Goal: Task Accomplishment & Management: Use online tool/utility

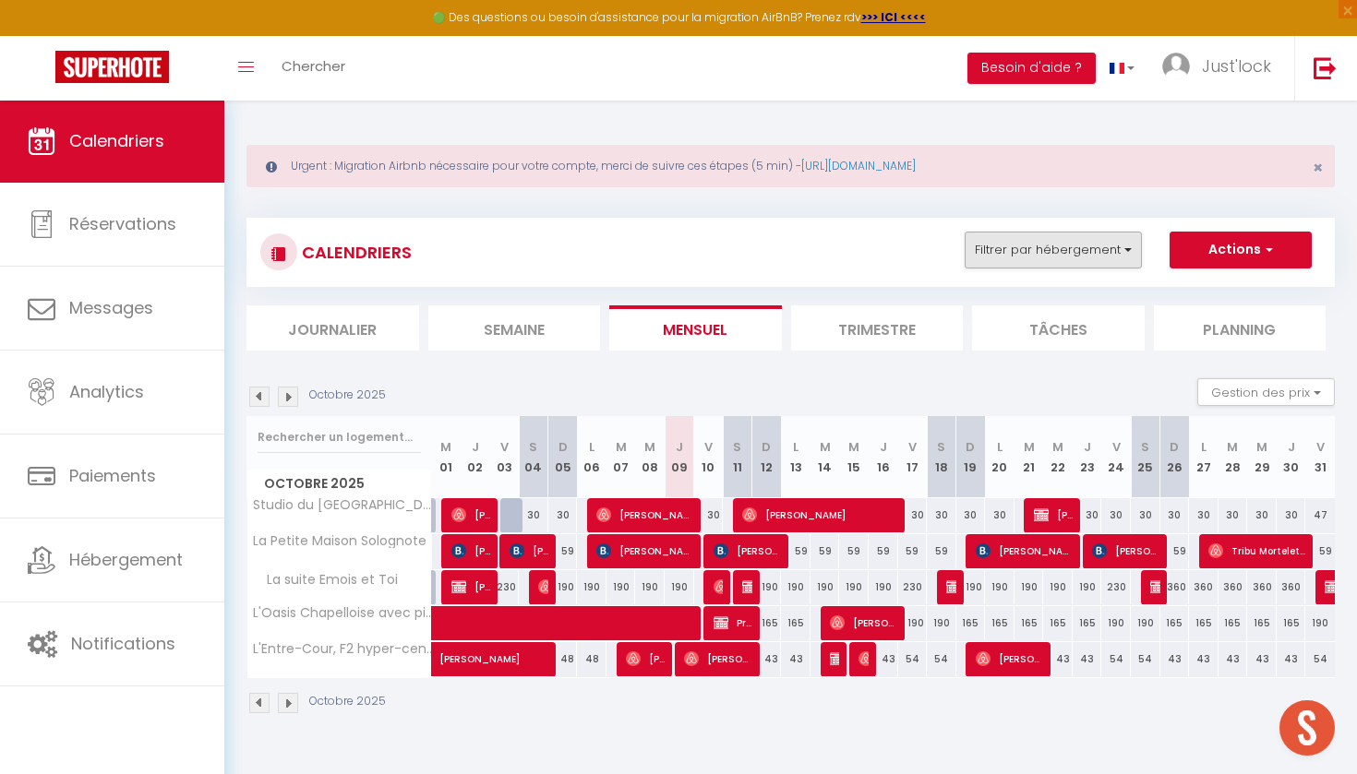
click at [1086, 254] on button "Filtrer par hébergement" at bounding box center [1053, 250] width 177 height 37
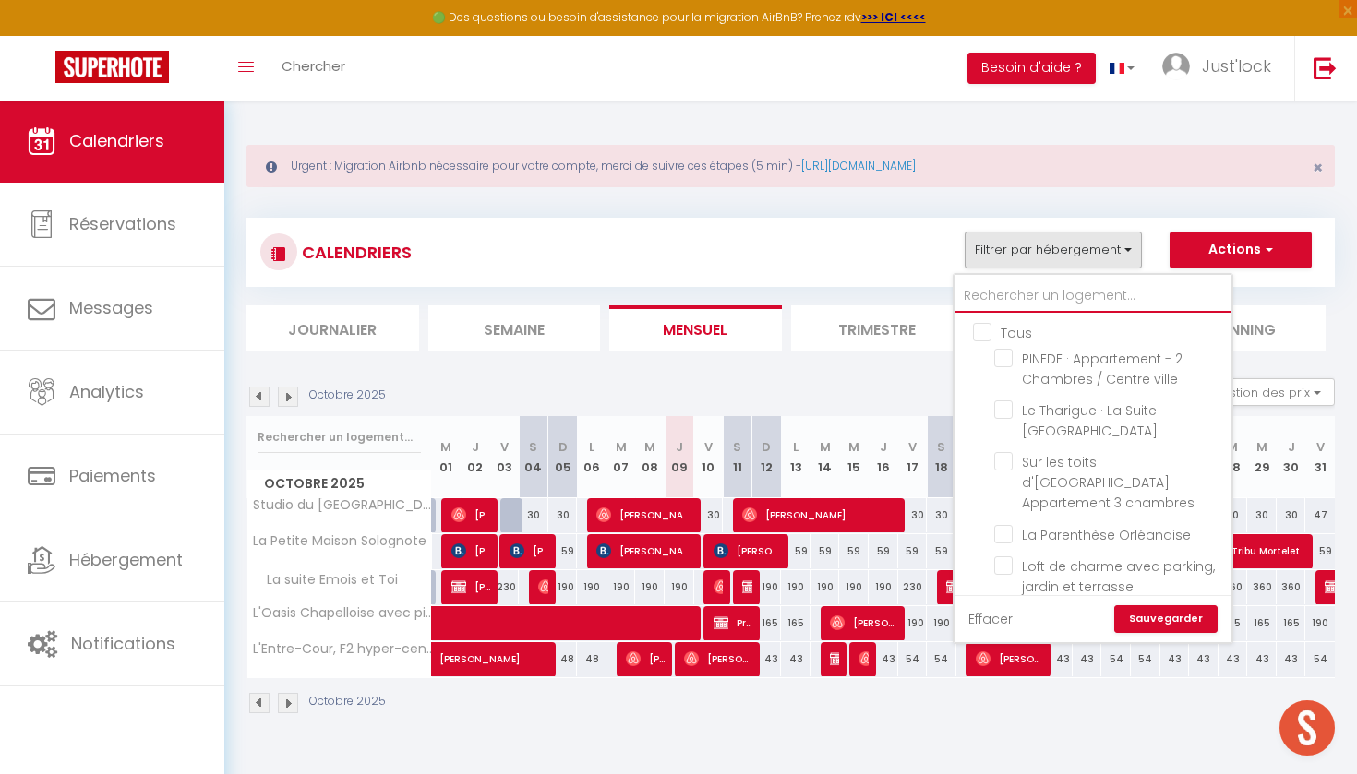
click at [1007, 285] on input "text" at bounding box center [1092, 296] width 277 height 33
type input "c"
checkbox input "false"
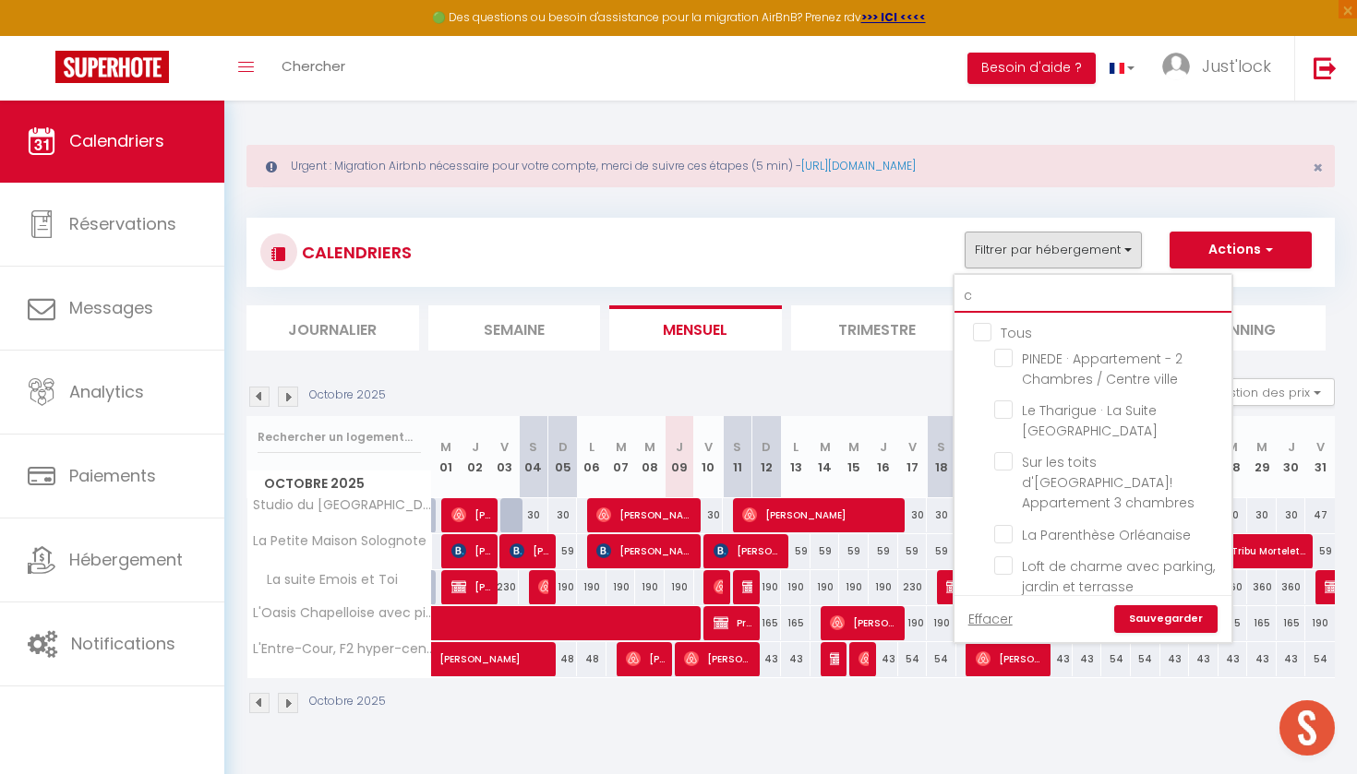
checkbox input "false"
checkbox input "true"
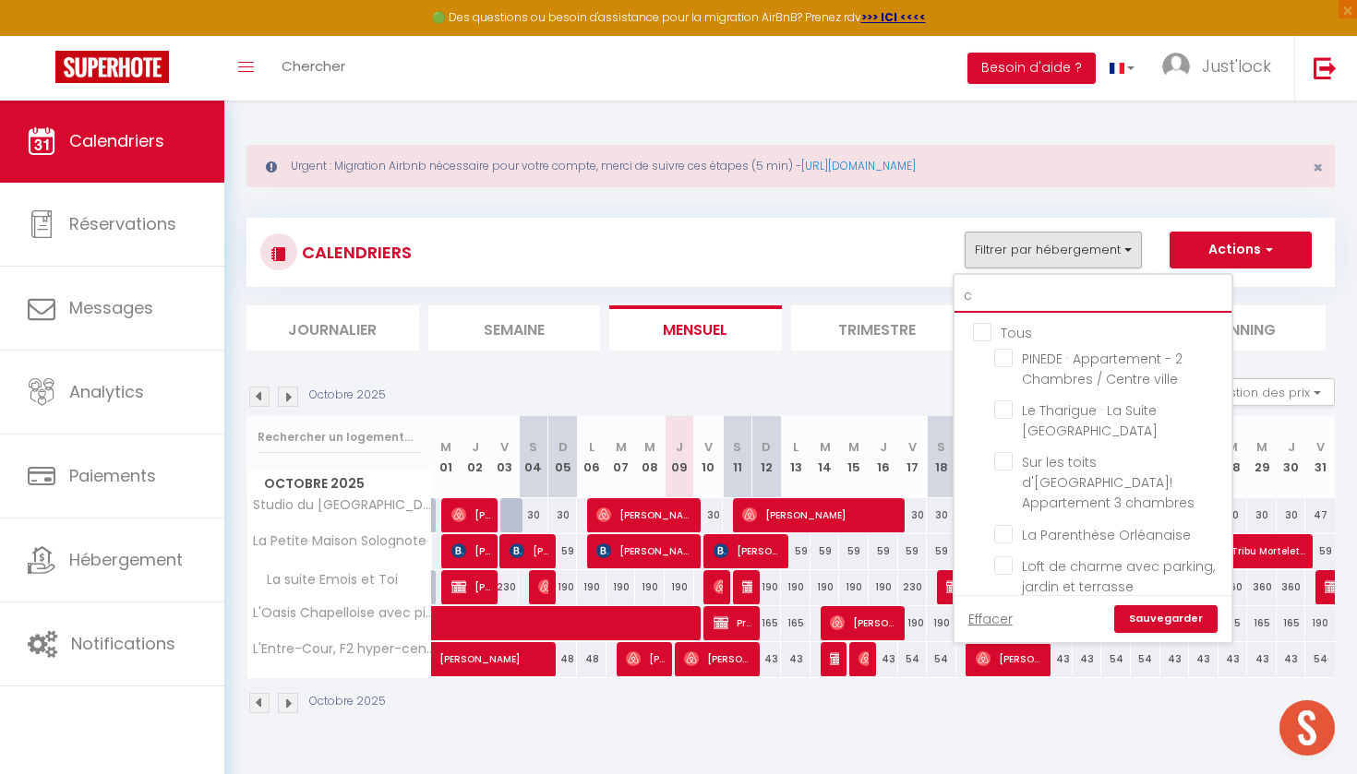
checkbox input "false"
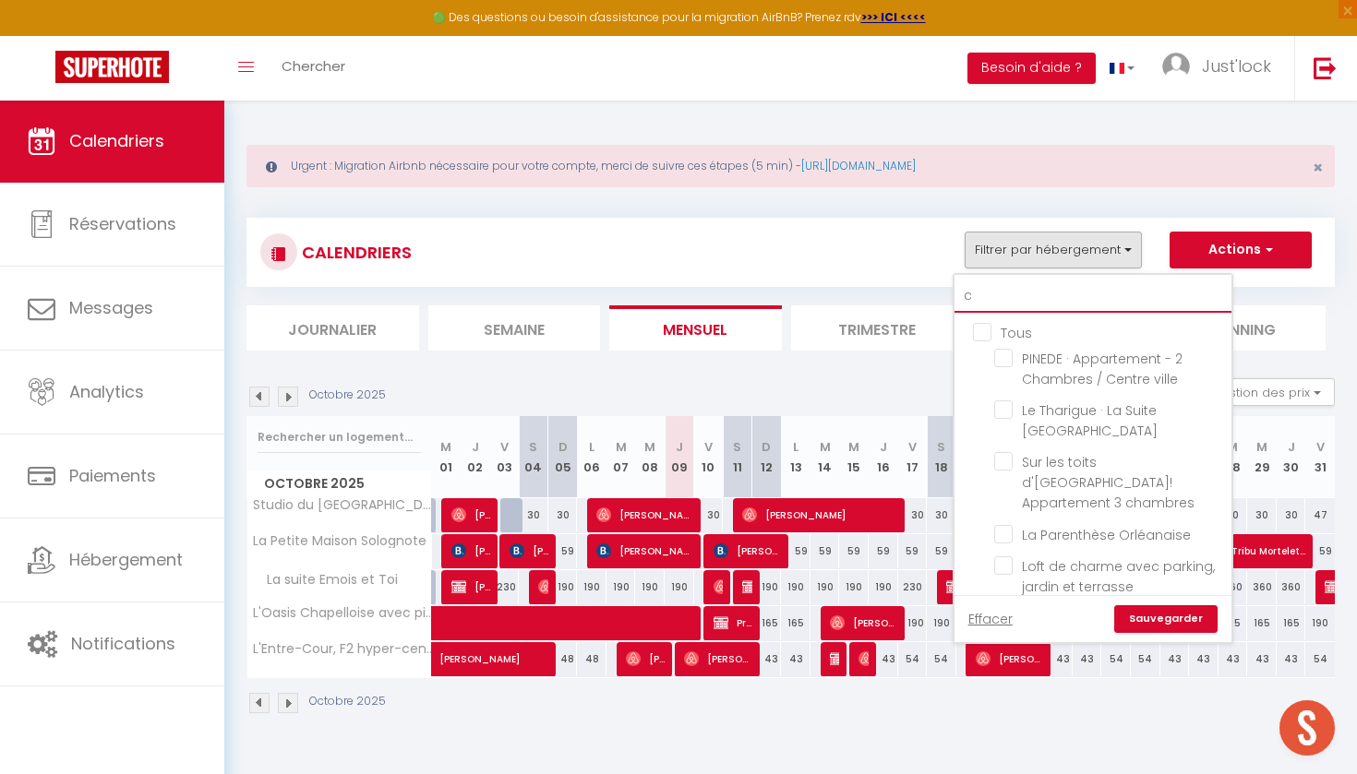
checkbox input "false"
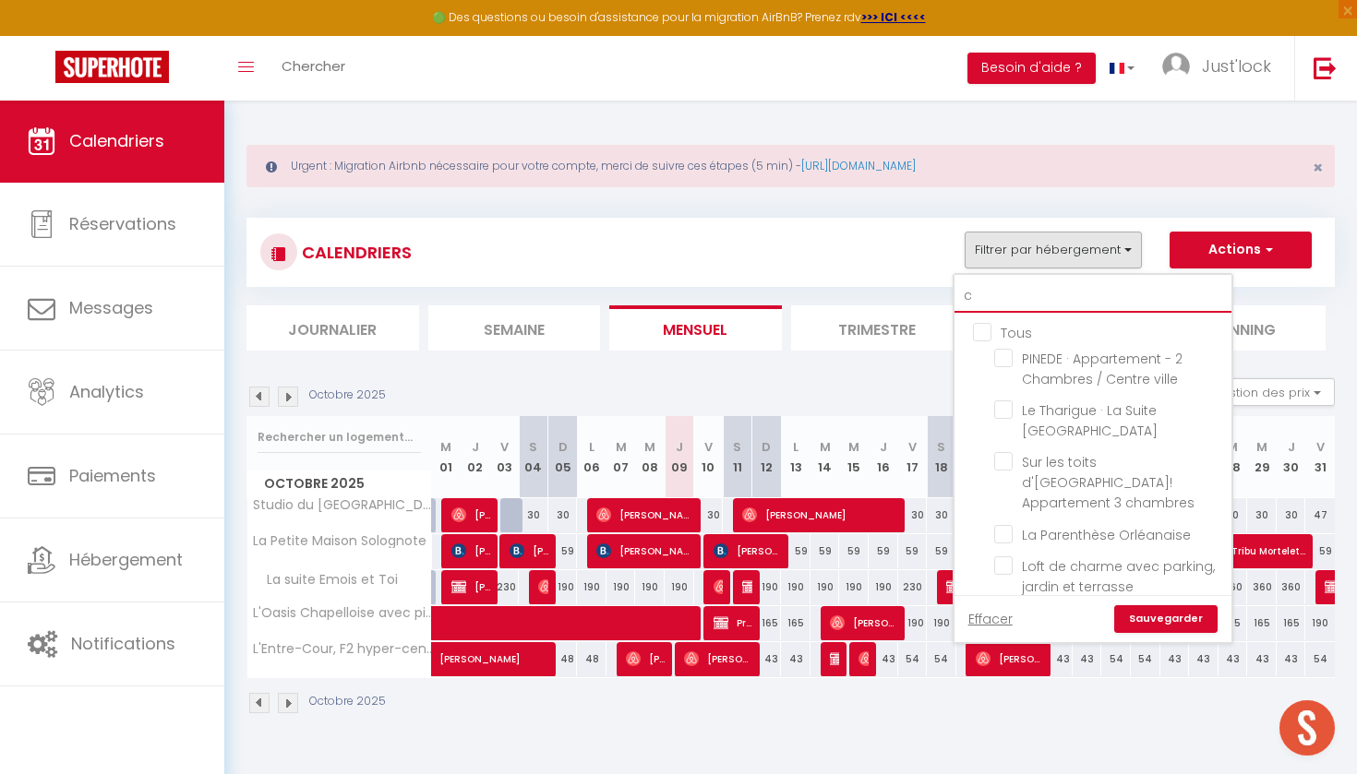
checkbox input "false"
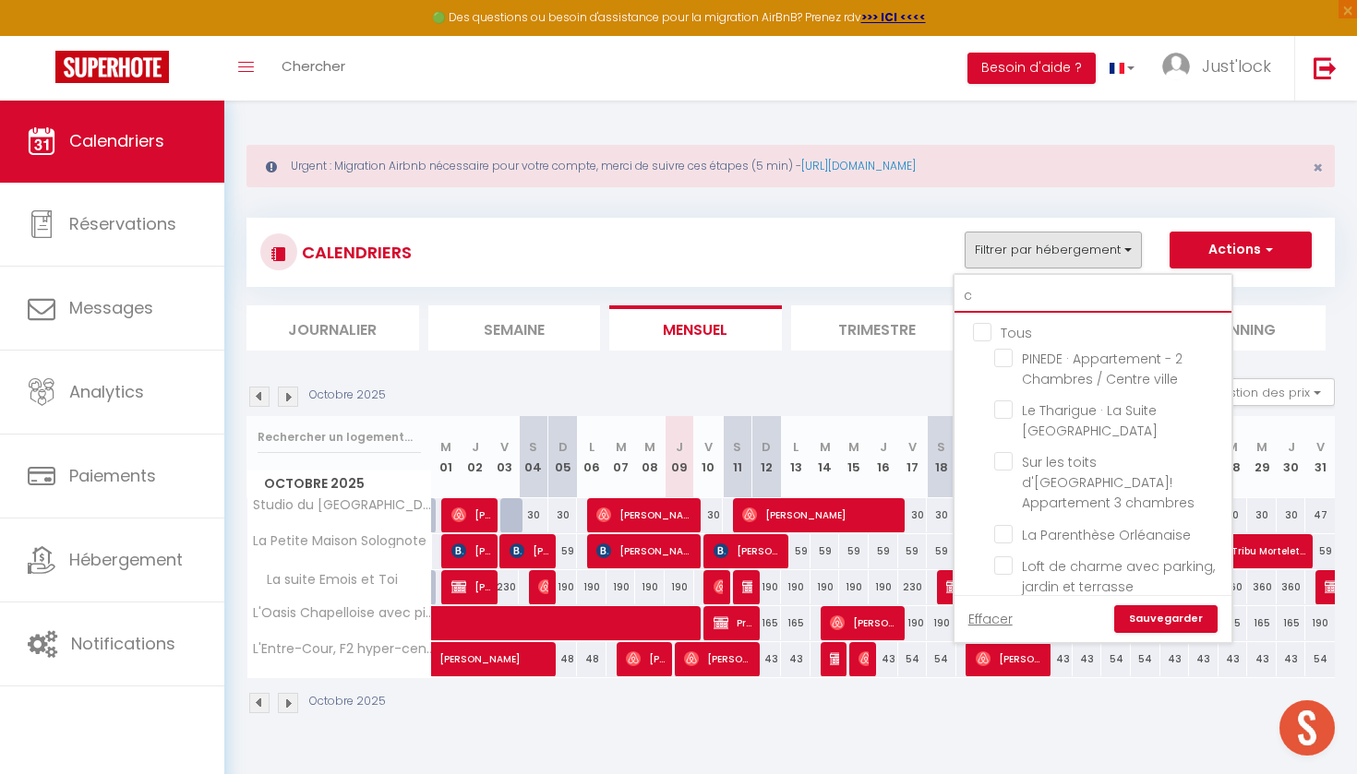
checkbox input "false"
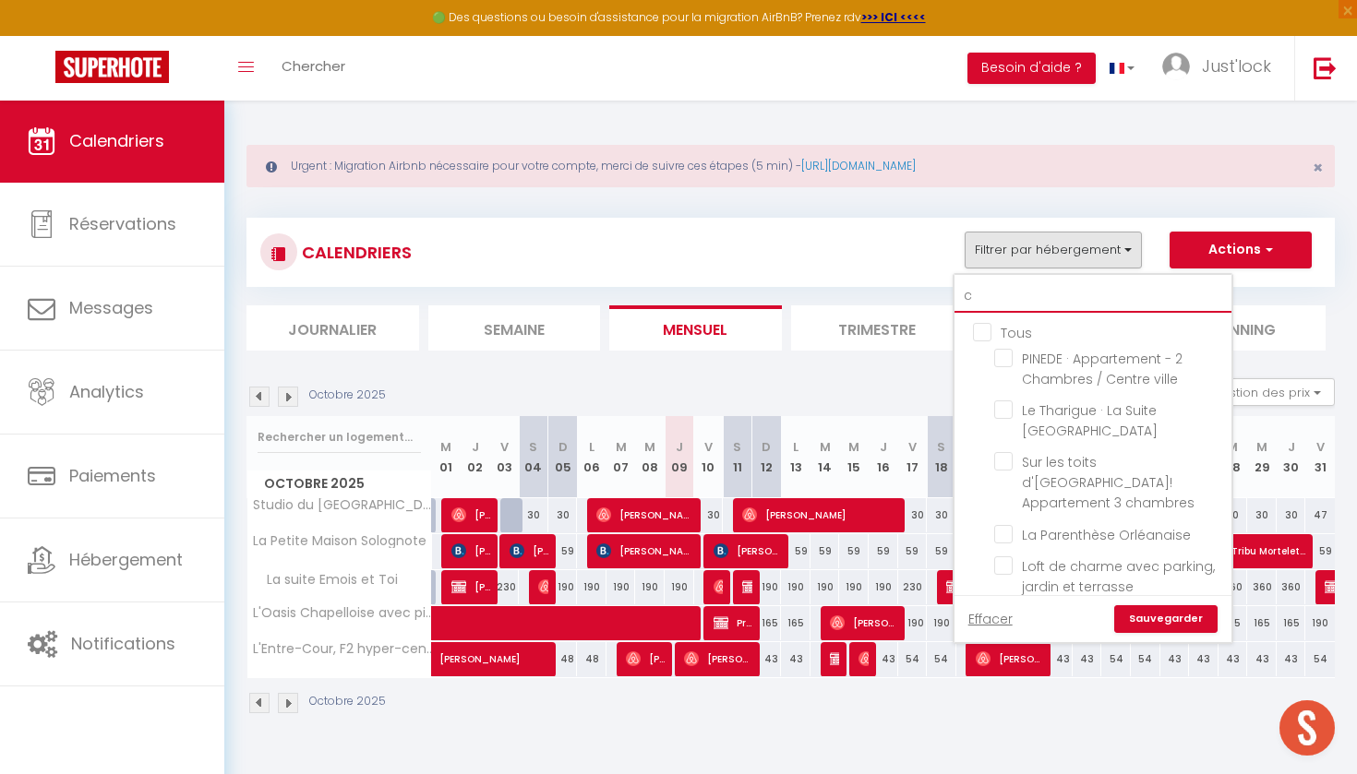
checkbox input "false"
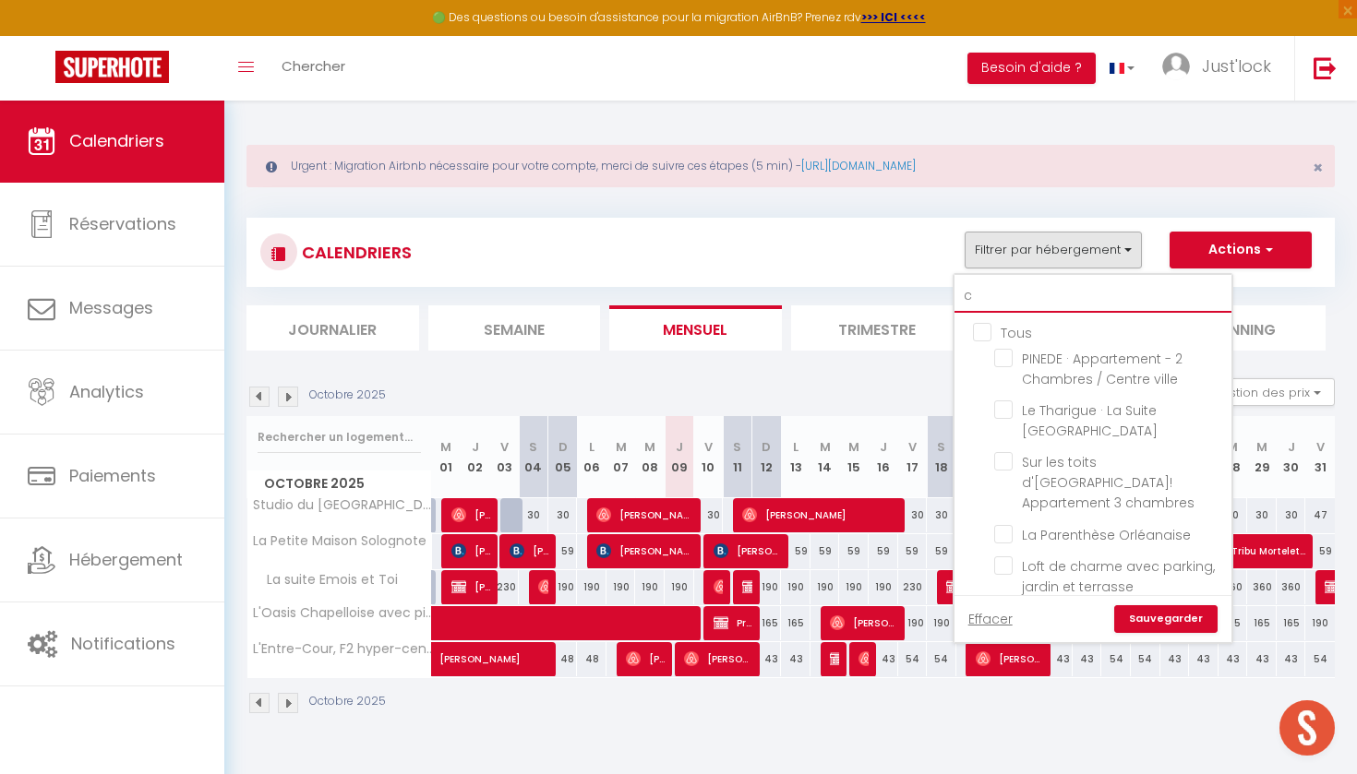
checkbox input "true"
checkbox input "false"
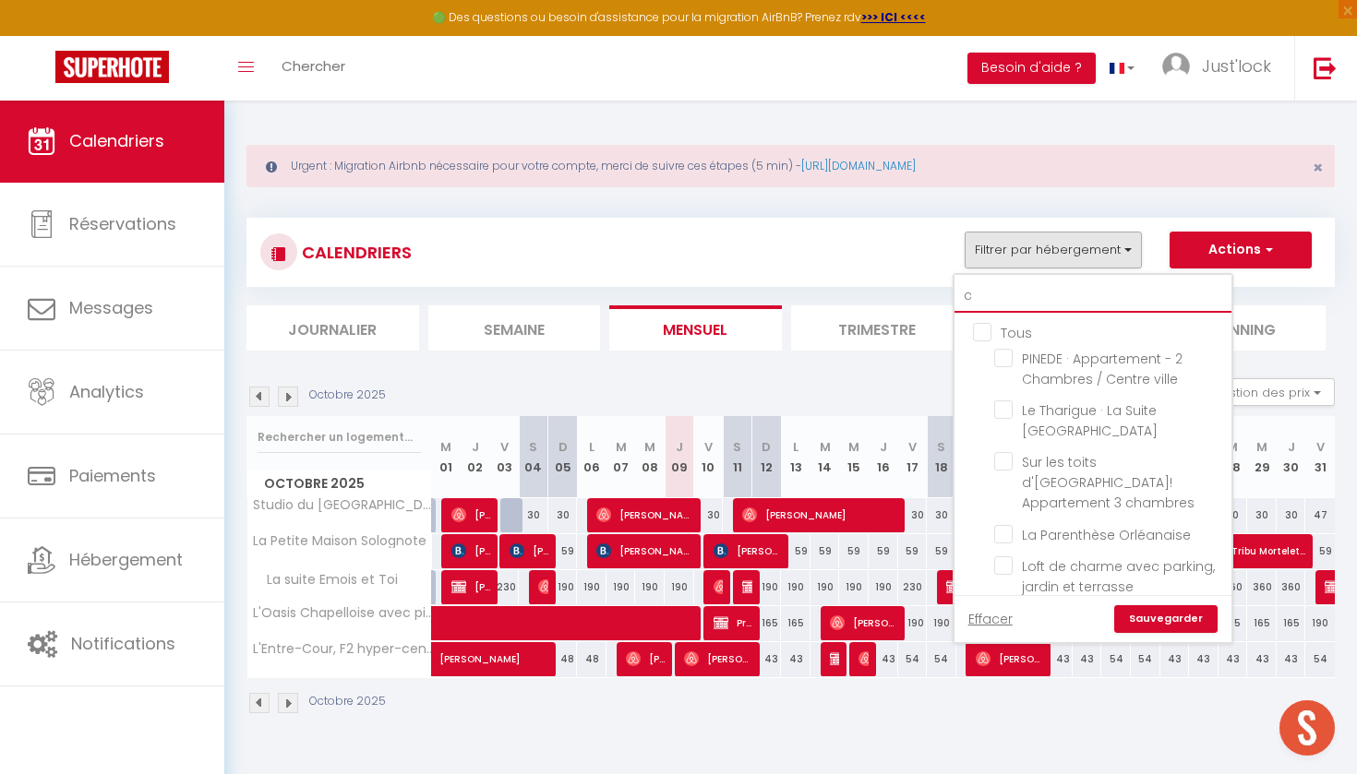
checkbox input "false"
type input "ch"
checkbox input "false"
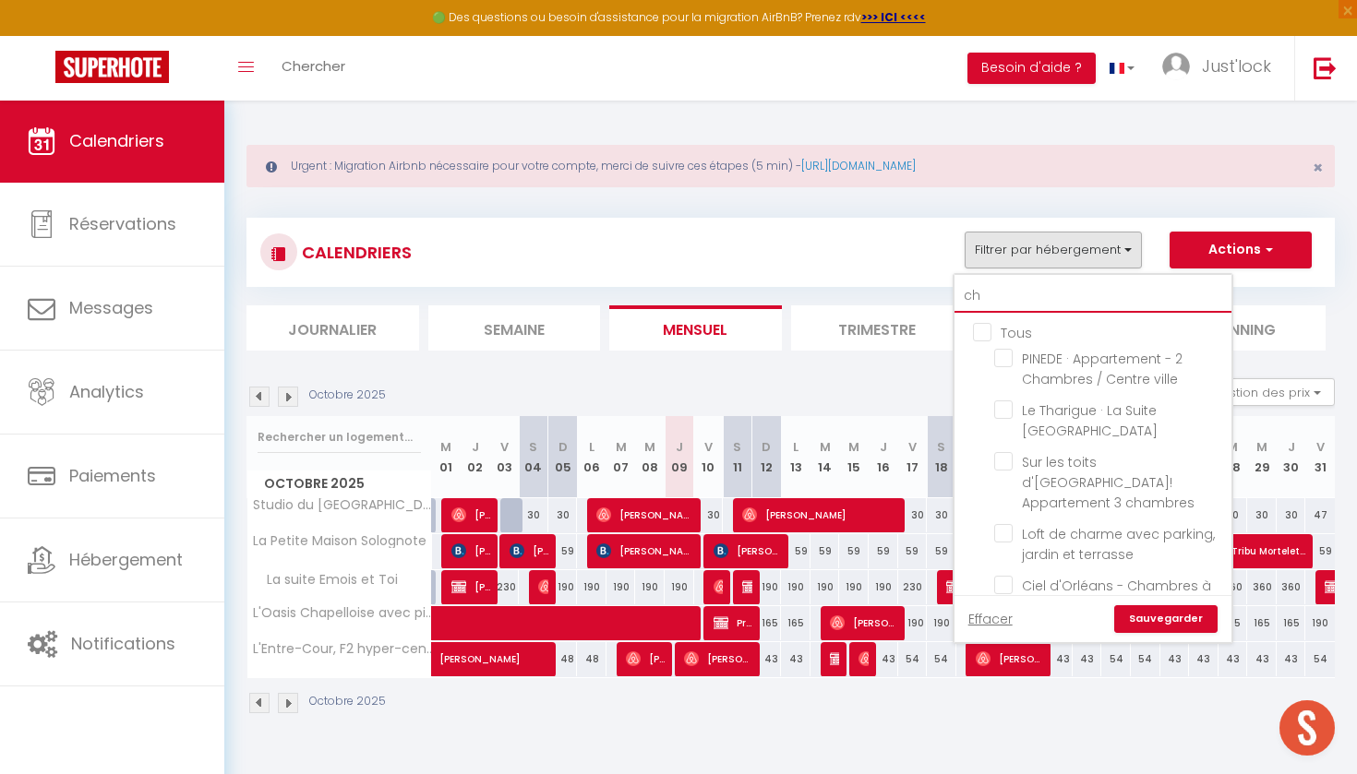
checkbox input "false"
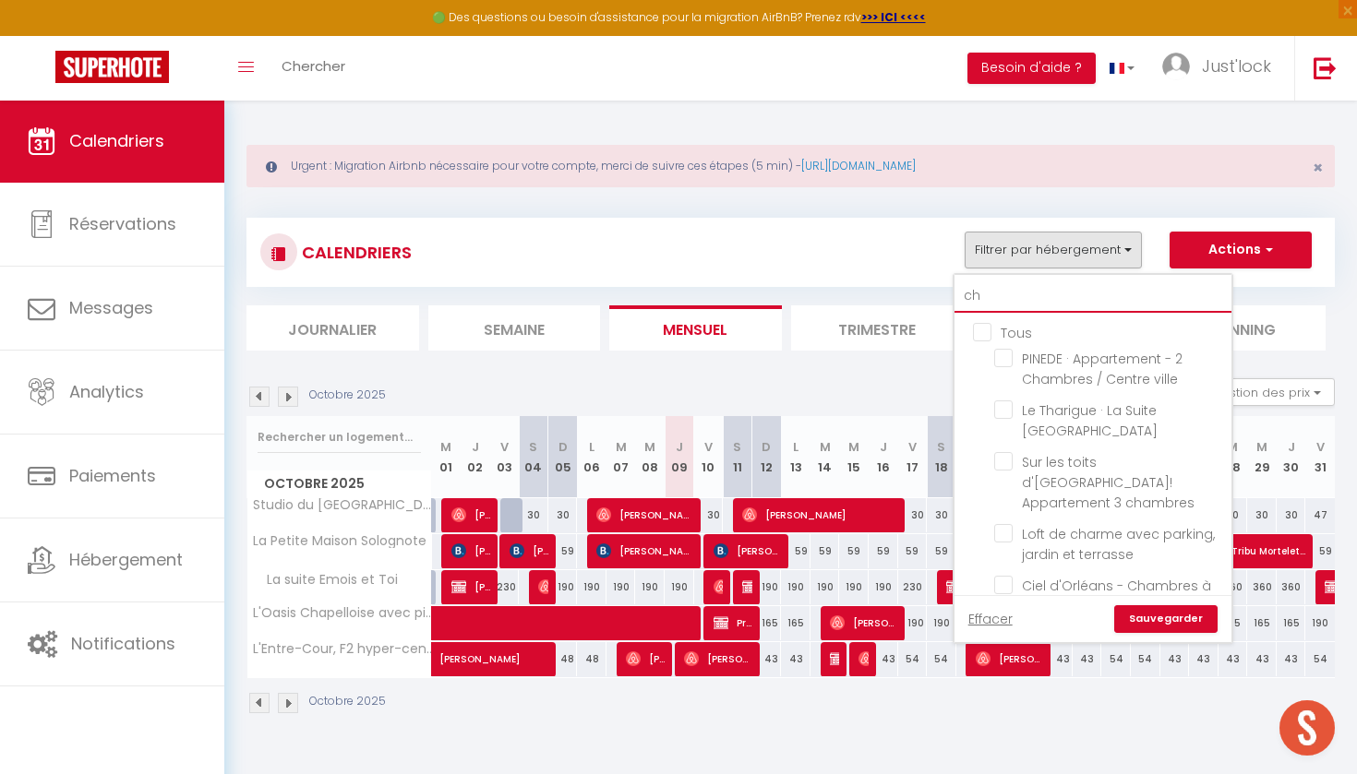
checkbox input "false"
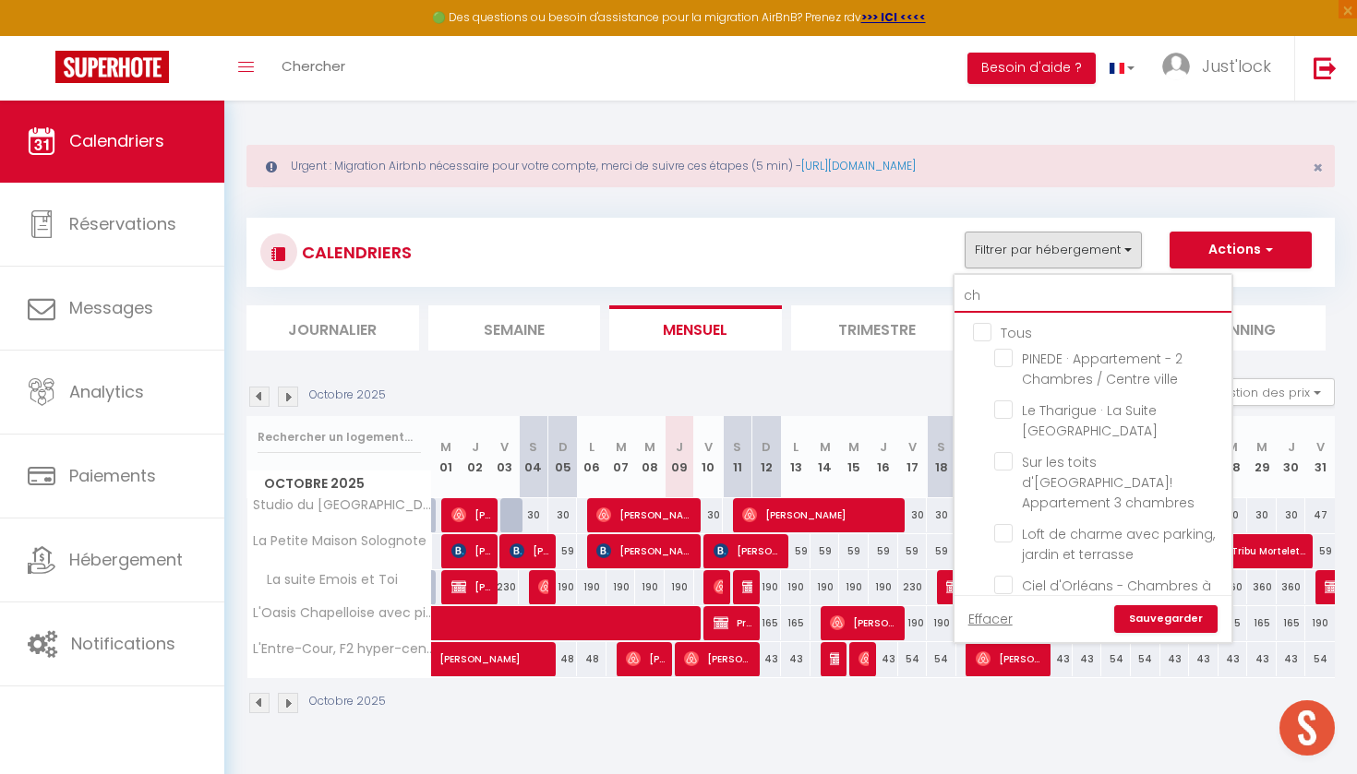
checkbox input "false"
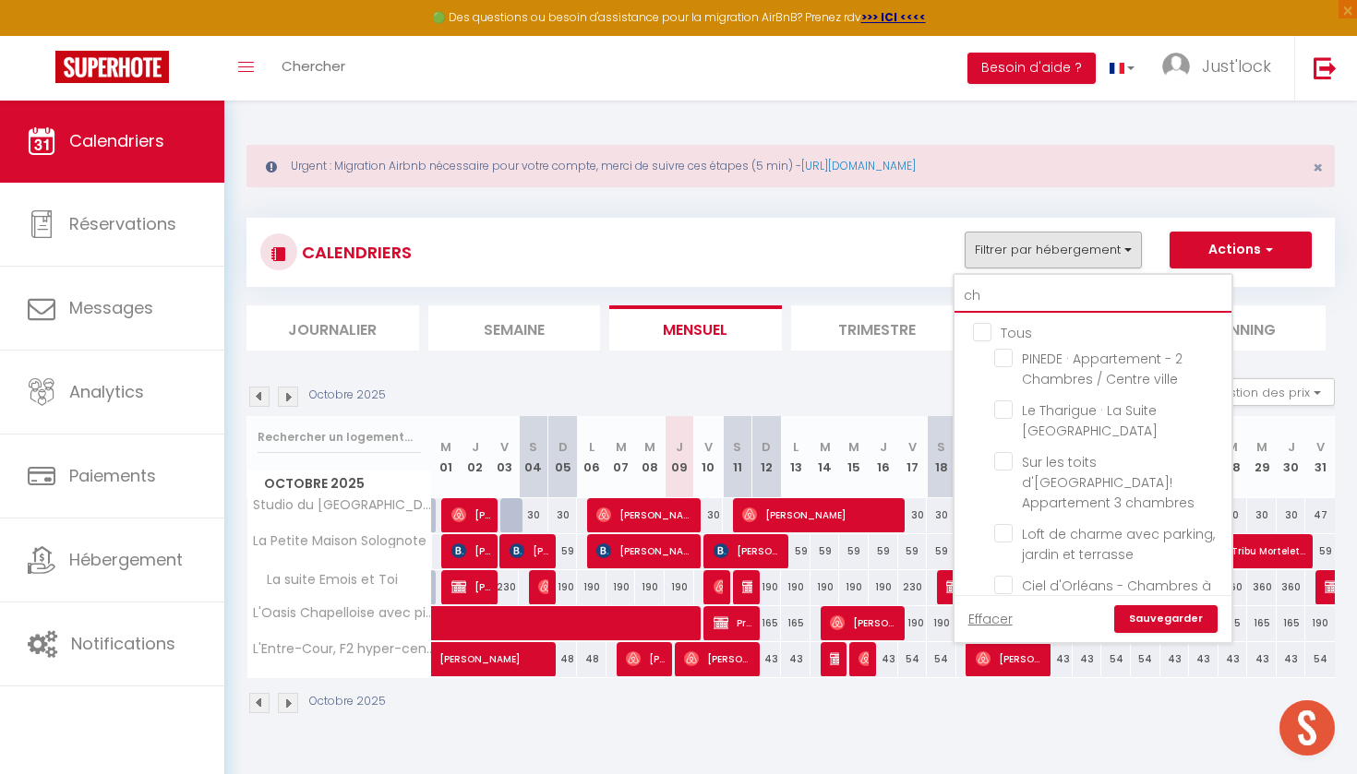
checkbox input "false"
checkbox input "true"
checkbox input "false"
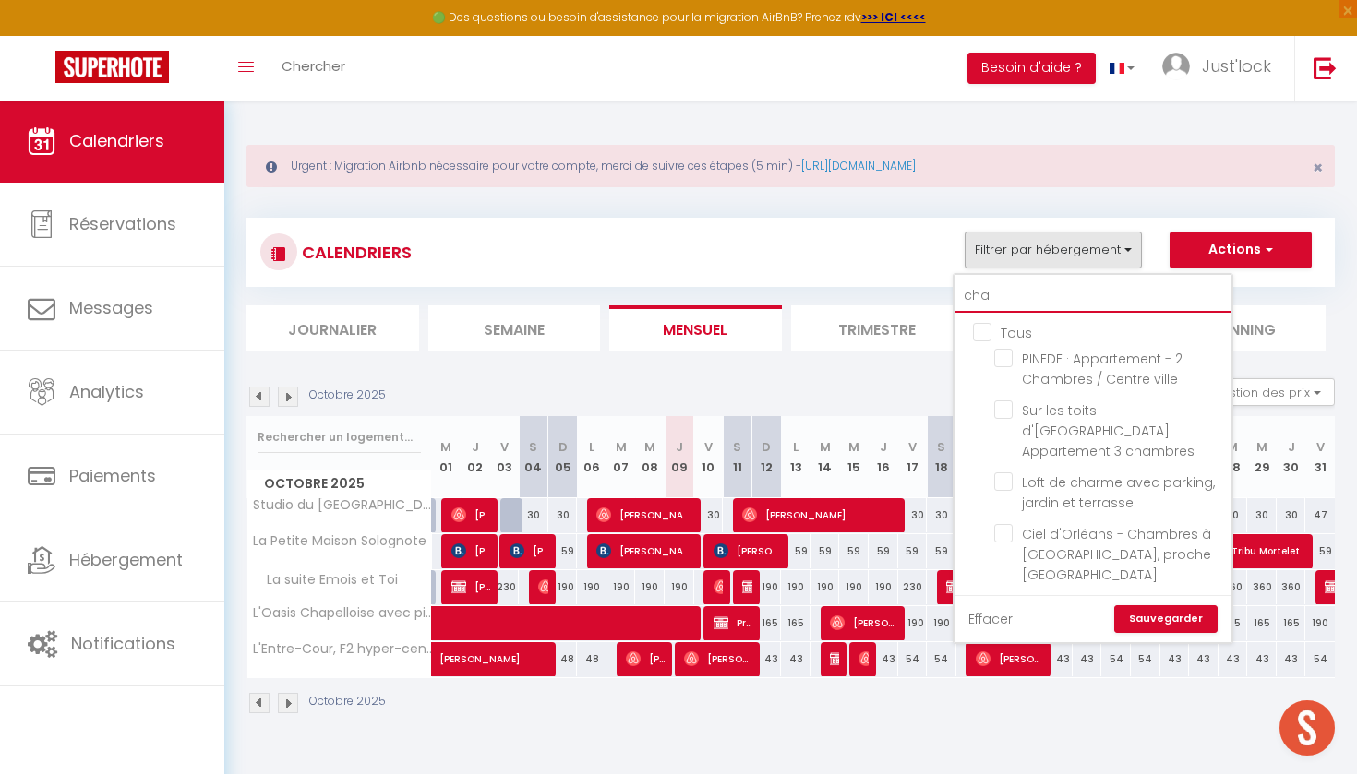
type input "cham"
checkbox input "false"
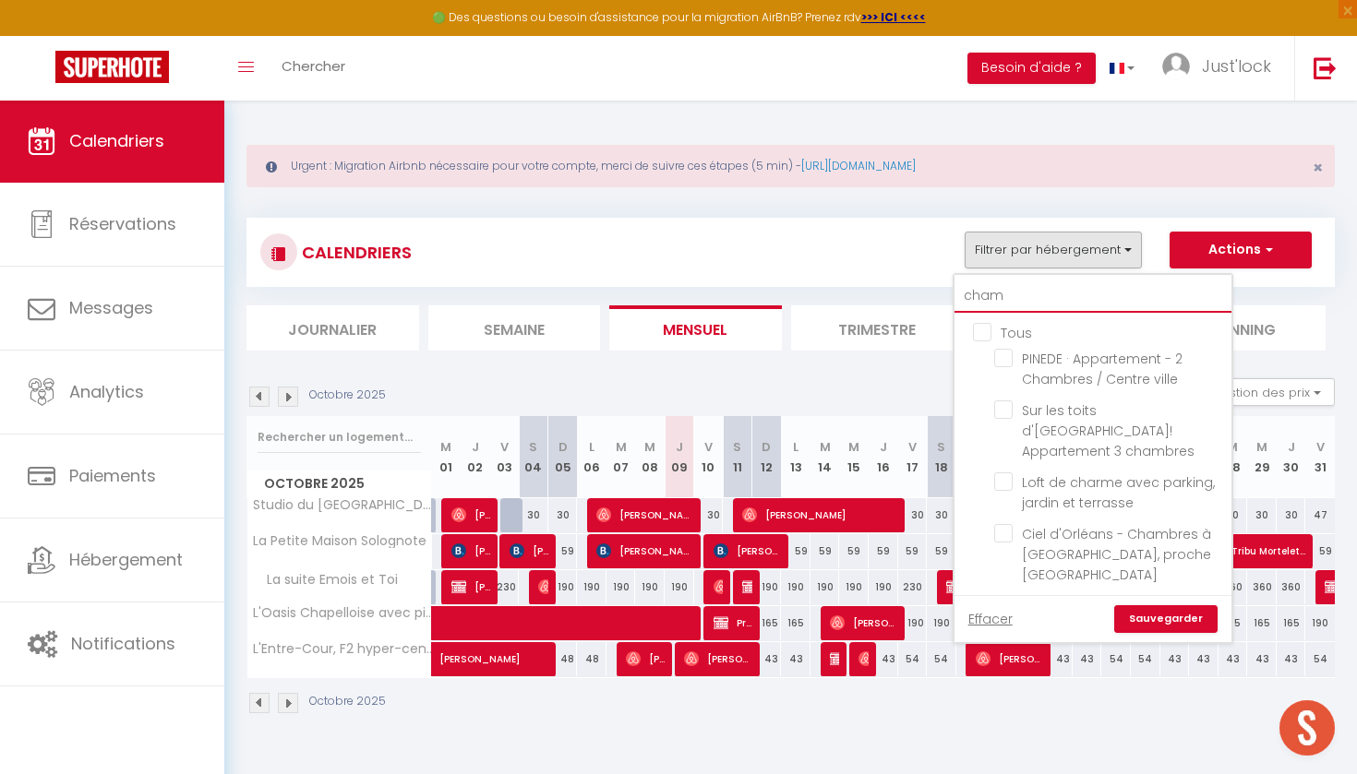
checkbox input "false"
type input "chamb"
checkbox input "false"
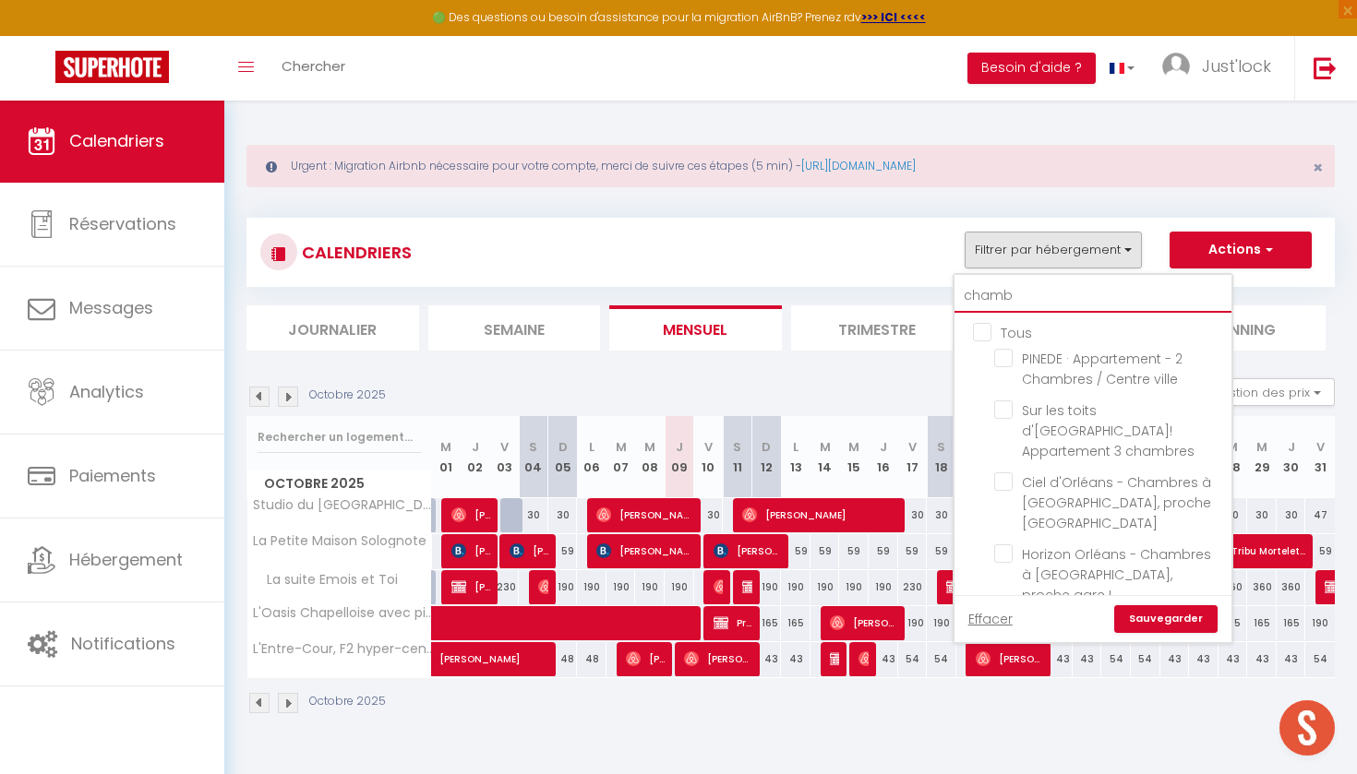
checkbox input "false"
type input "chambo"
checkbox input "false"
type input "chambor"
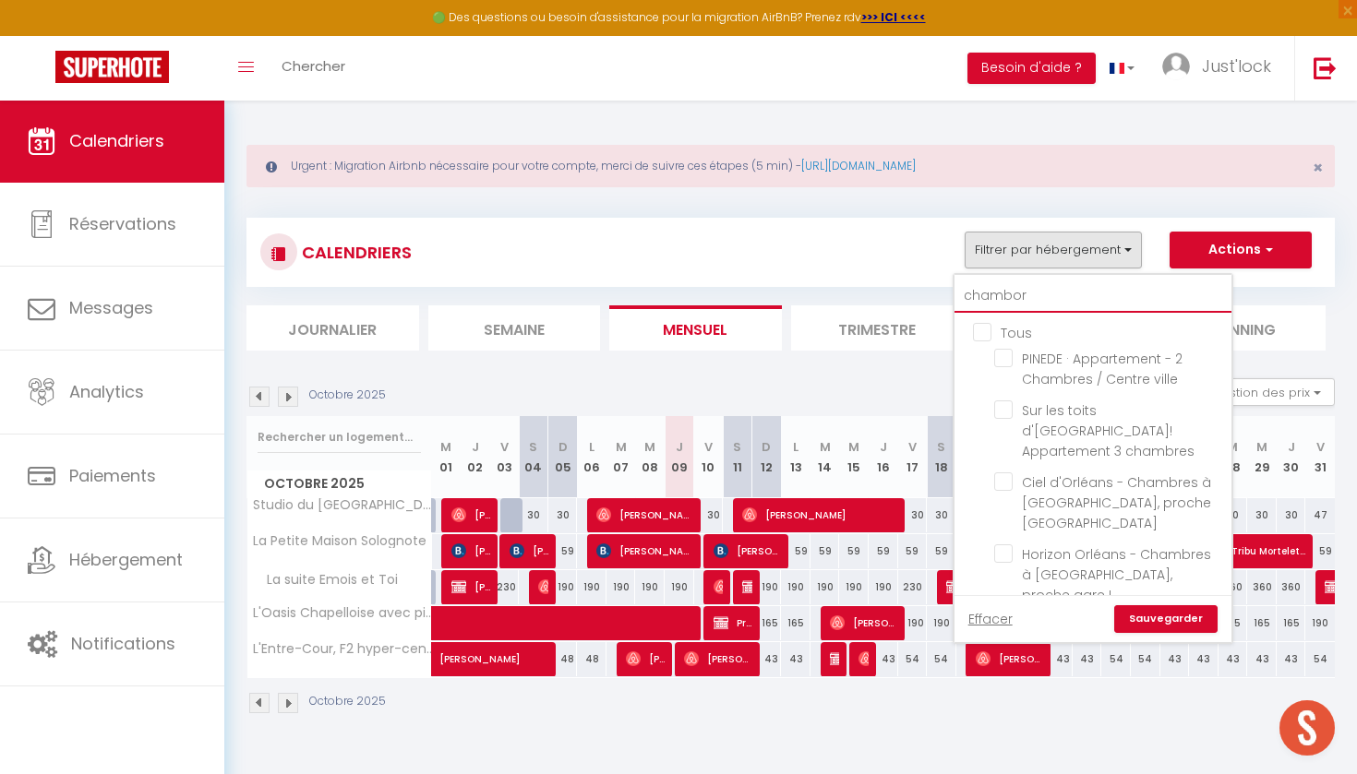
checkbox input "false"
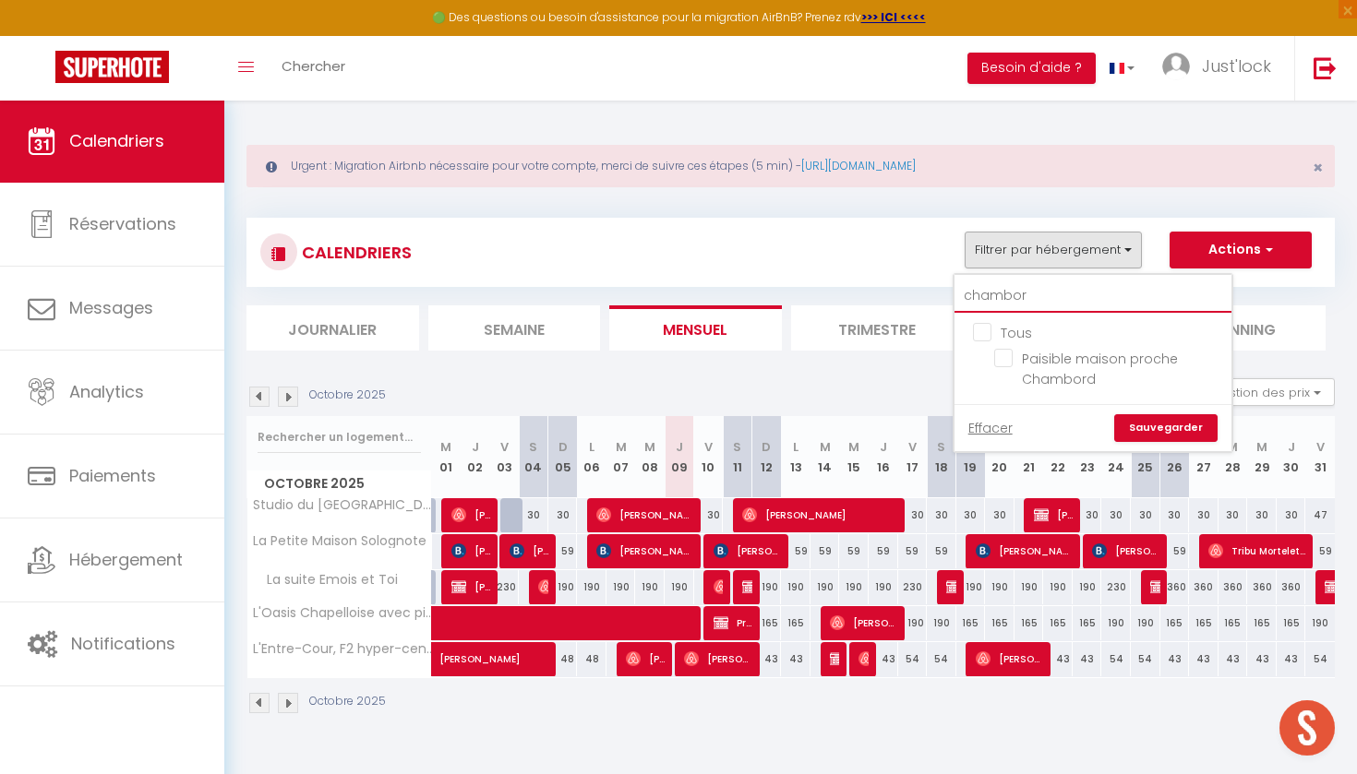
type input "chambord"
checkbox input "false"
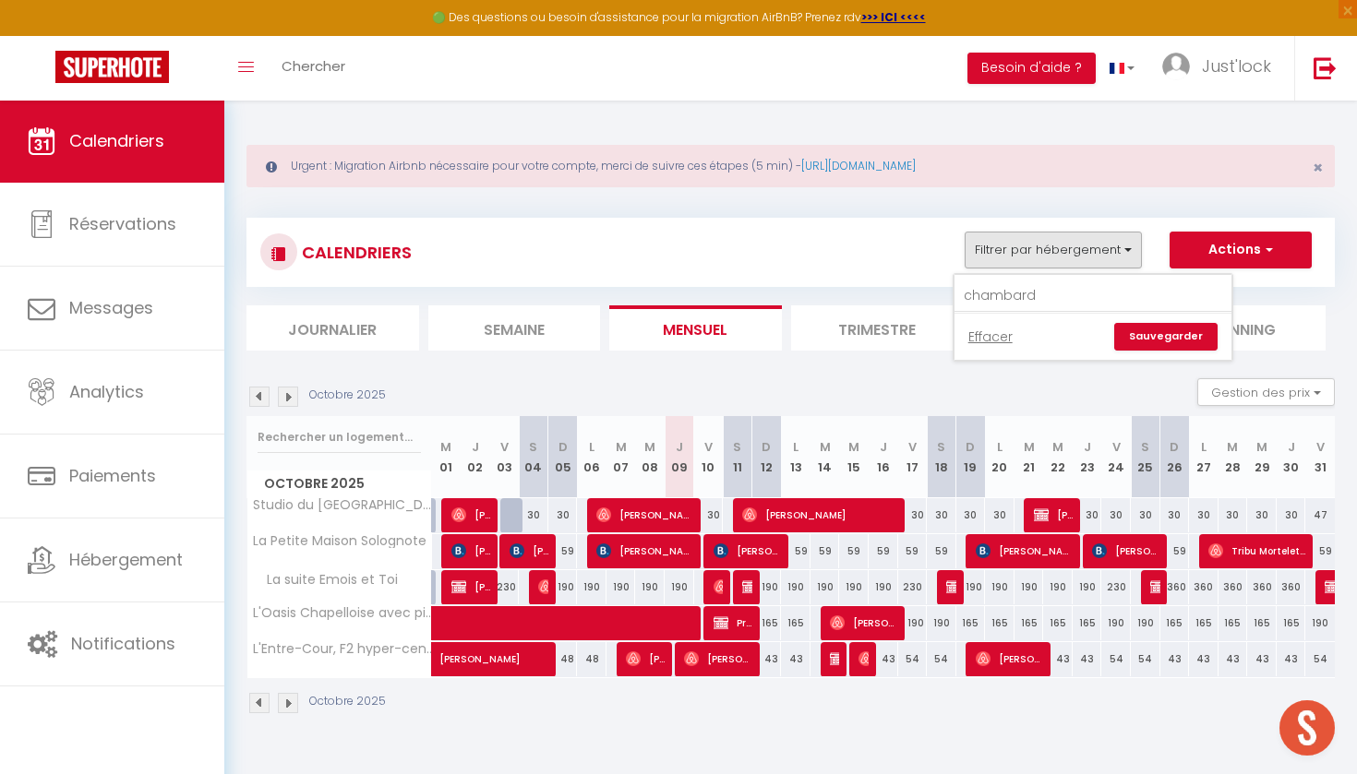
drag, startPoint x: 984, startPoint y: 327, endPoint x: 1005, endPoint y: 361, distance: 40.2
click at [1042, 297] on input "chambard" at bounding box center [1092, 296] width 277 height 33
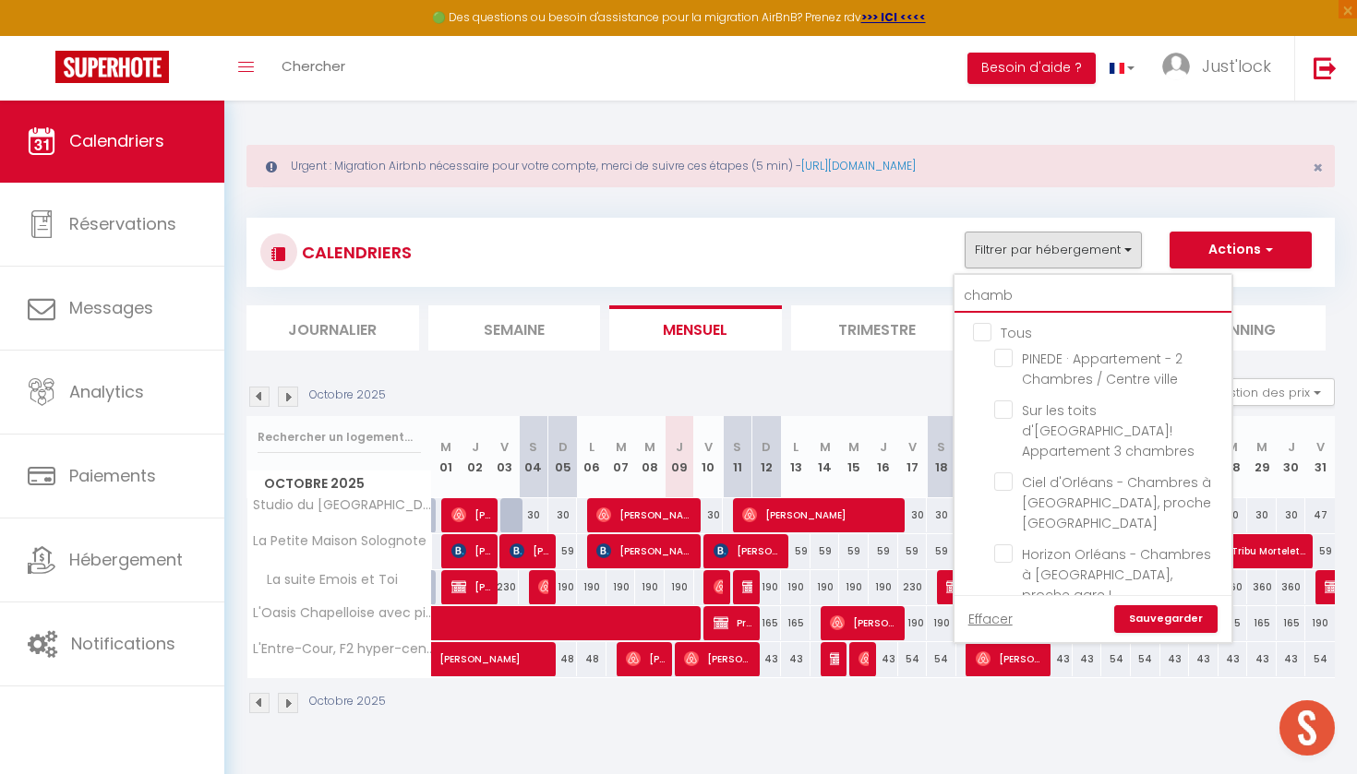
type input "chambo"
checkbox input "false"
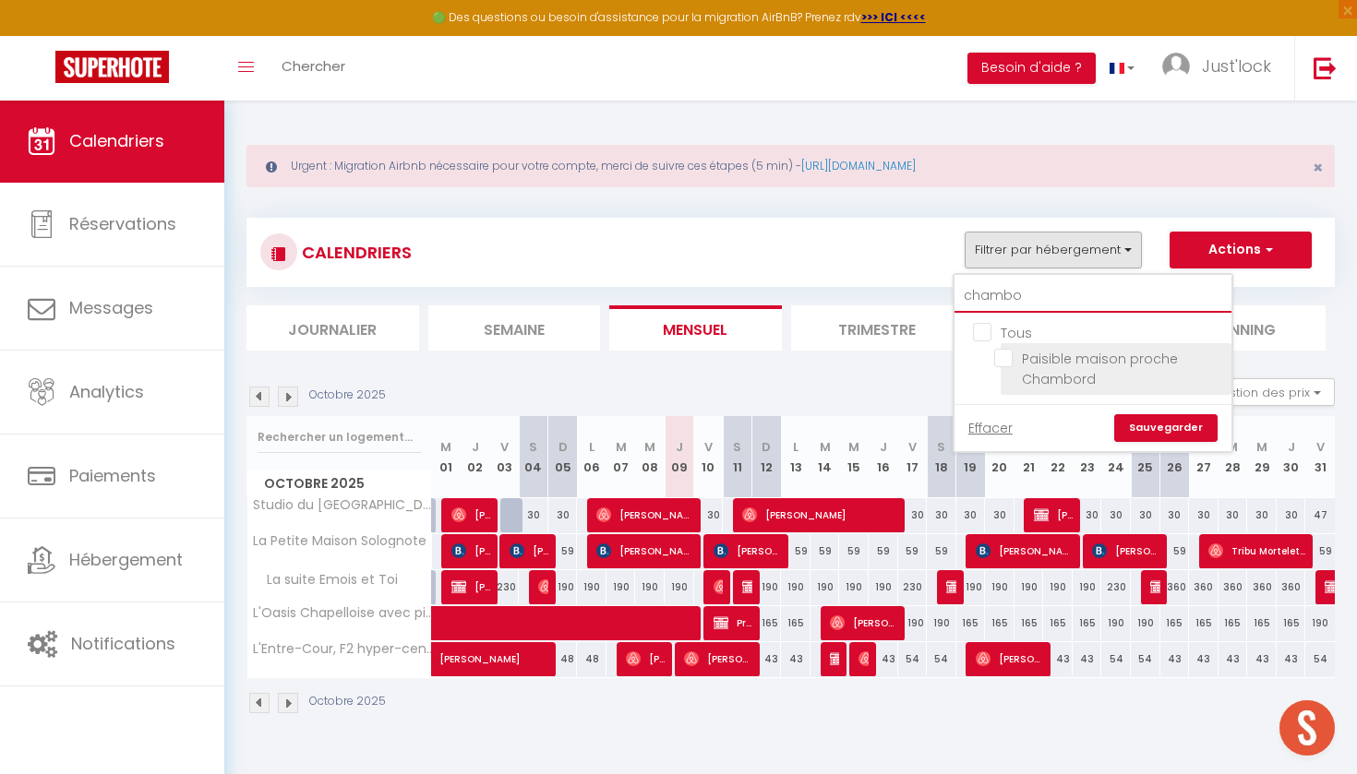
type input "chambo"
click at [1006, 362] on input "Paisible maison proche Chambord" at bounding box center [1109, 358] width 231 height 18
checkbox input "true"
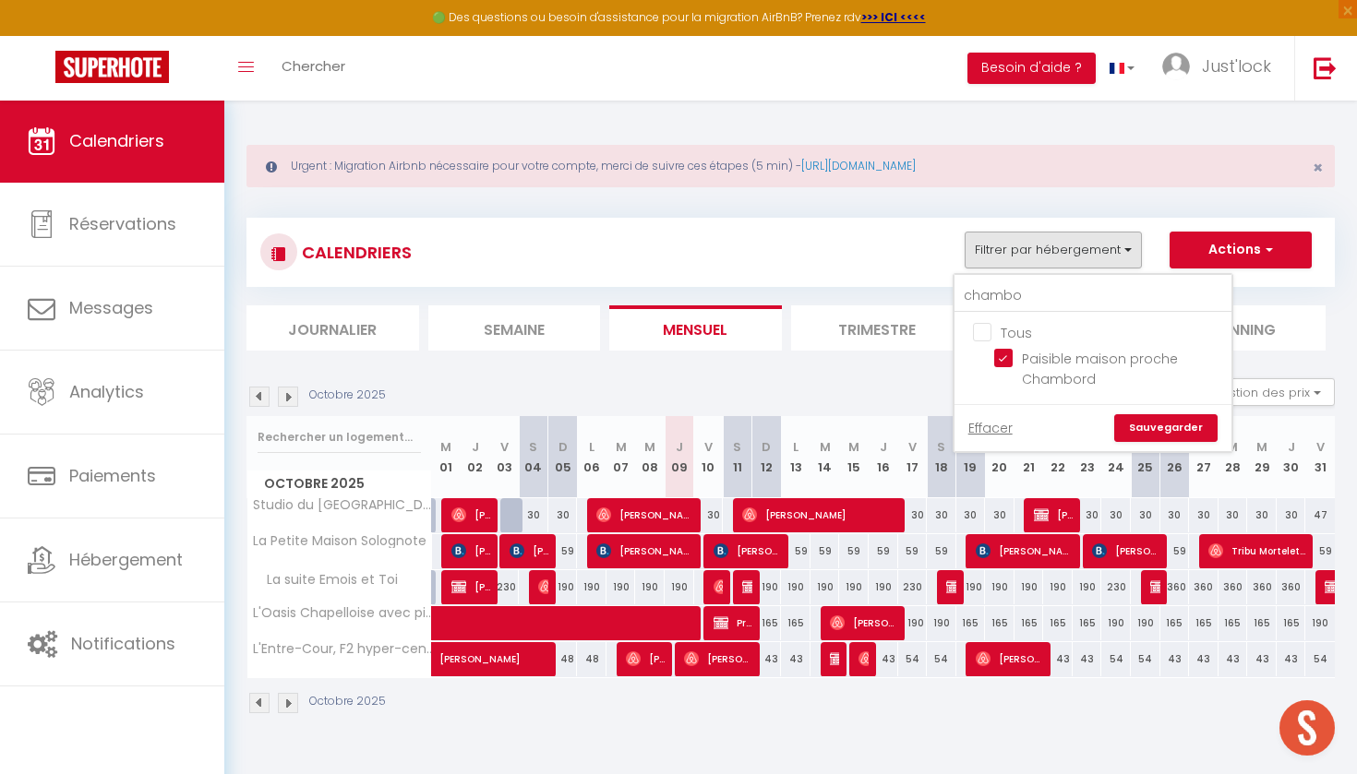
click at [1175, 438] on link "Sauvegarder" at bounding box center [1165, 428] width 103 height 28
